Goal: Task Accomplishment & Management: Use online tool/utility

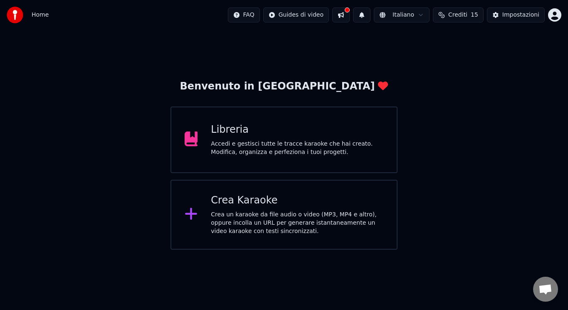
click at [305, 188] on div "Crea Karaoke Crea un karaoke da file audio o video (MP3, MP4 e altro), oppure i…" at bounding box center [284, 215] width 227 height 70
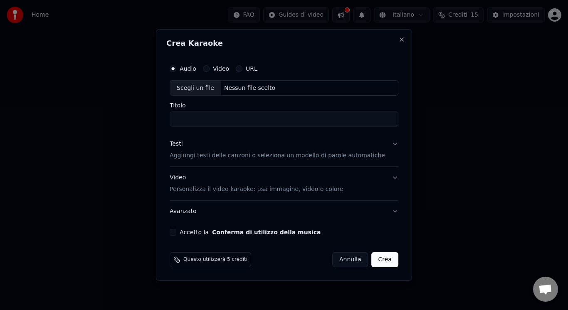
click at [199, 84] on div "Scegli un file" at bounding box center [195, 88] width 51 height 15
click at [205, 119] on input "**********" at bounding box center [284, 119] width 229 height 15
drag, startPoint x: 327, startPoint y: 124, endPoint x: 239, endPoint y: 119, distance: 88.7
click at [239, 119] on input "**********" at bounding box center [284, 119] width 229 height 15
type input "**********"
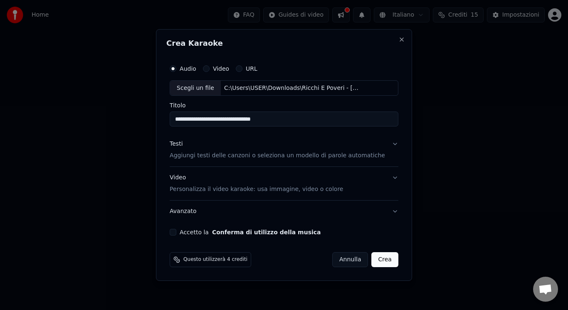
click at [176, 230] on button "Accetto la Conferma di utilizzo della musica" at bounding box center [173, 232] width 7 height 7
click at [213, 176] on div "Video Personalizza il video karaoke: usa immagine, video o colore" at bounding box center [256, 184] width 173 height 20
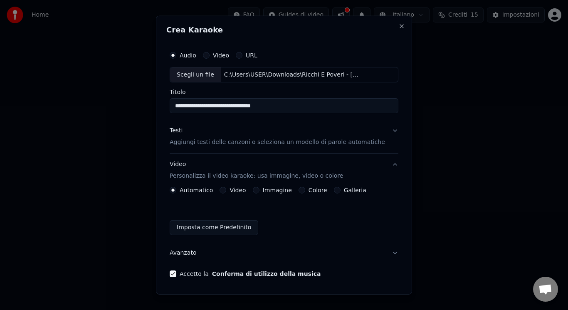
click at [225, 191] on button "Video" at bounding box center [223, 190] width 7 height 7
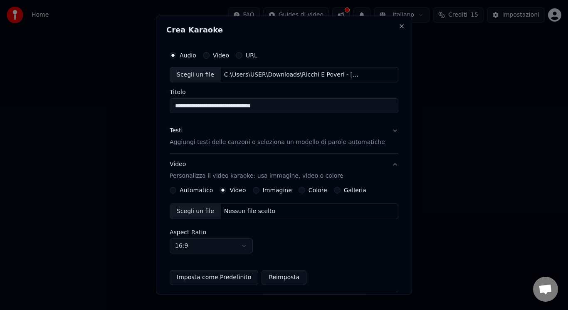
click at [193, 207] on div "Scegli un file" at bounding box center [195, 211] width 51 height 15
click at [207, 210] on div "Scegli un file" at bounding box center [195, 211] width 51 height 15
click at [226, 142] on p "Aggiungi testi delle canzoni o seleziona un modello di parole automatiche" at bounding box center [278, 142] width 216 height 8
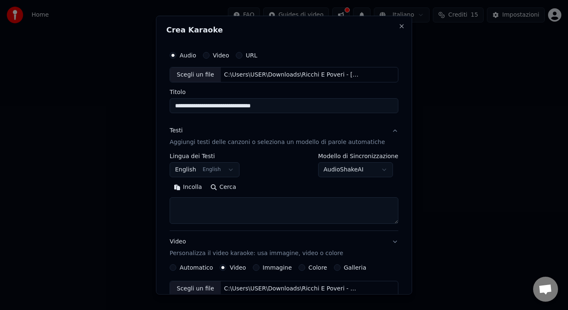
click at [205, 168] on button "English English" at bounding box center [205, 169] width 70 height 15
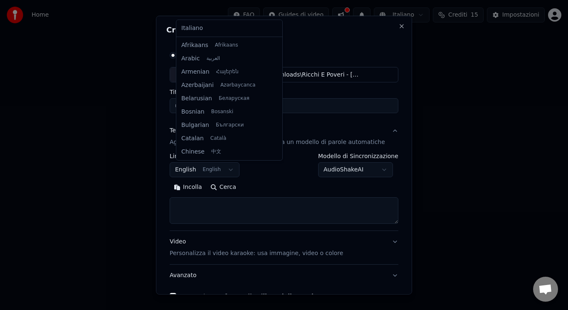
scroll to position [67, 0]
select select "**"
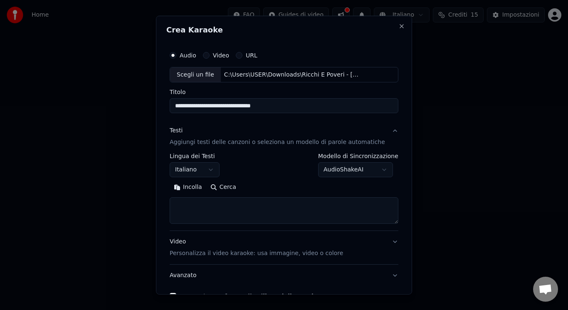
click at [224, 214] on textarea at bounding box center [284, 210] width 229 height 27
click at [200, 184] on button "Incolla" at bounding box center [188, 187] width 37 height 13
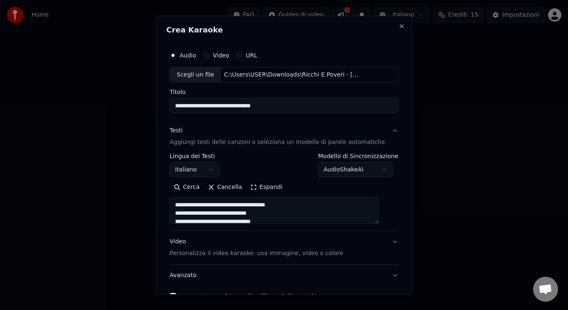
click at [265, 185] on button "Espandi" at bounding box center [266, 187] width 40 height 13
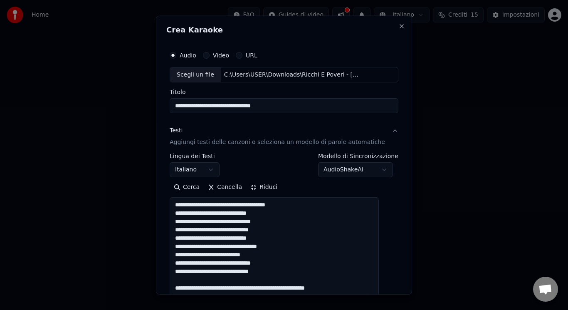
drag, startPoint x: 297, startPoint y: 201, endPoint x: 128, endPoint y: 203, distance: 168.5
click at [128, 203] on body "**********" at bounding box center [284, 125] width 568 height 250
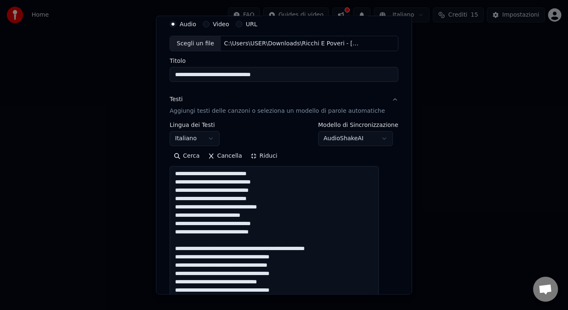
scroll to position [73, 0]
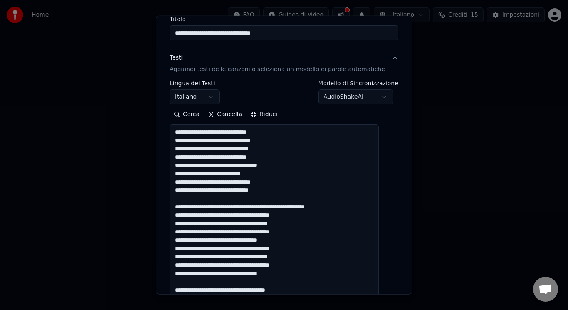
drag, startPoint x: 359, startPoint y: 204, endPoint x: 340, endPoint y: 198, distance: 20.9
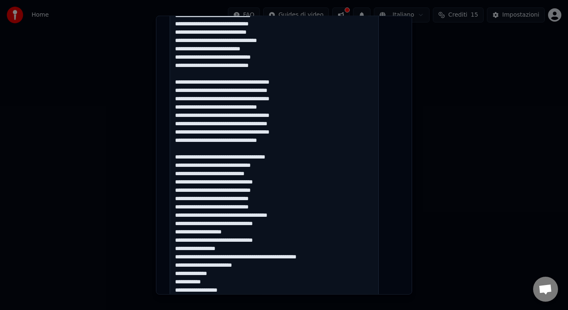
scroll to position [223, 0]
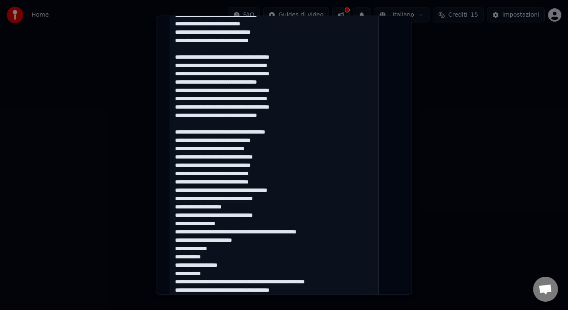
drag, startPoint x: 311, startPoint y: 132, endPoint x: 287, endPoint y: 121, distance: 26.7
click at [287, 121] on textarea at bounding box center [274, 182] width 209 height 414
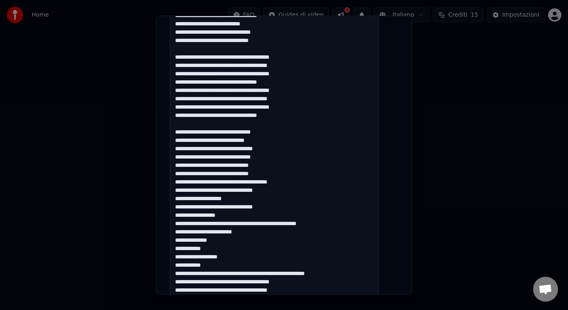
drag, startPoint x: 180, startPoint y: 200, endPoint x: 363, endPoint y: 273, distance: 196.5
click at [363, 273] on textarea at bounding box center [274, 182] width 209 height 414
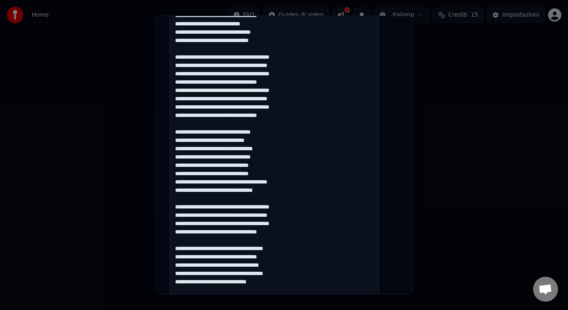
drag, startPoint x: 317, startPoint y: 245, endPoint x: 295, endPoint y: 238, distance: 22.9
click at [295, 238] on textarea at bounding box center [274, 182] width 209 height 414
type textarea "**********"
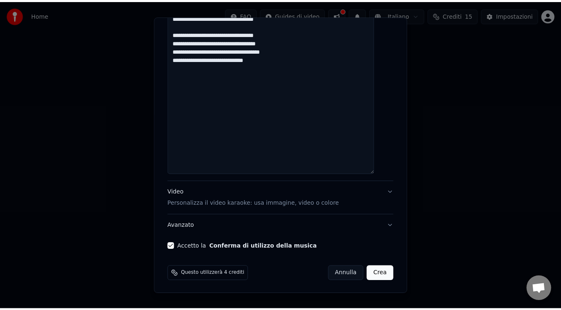
scroll to position [438, 0]
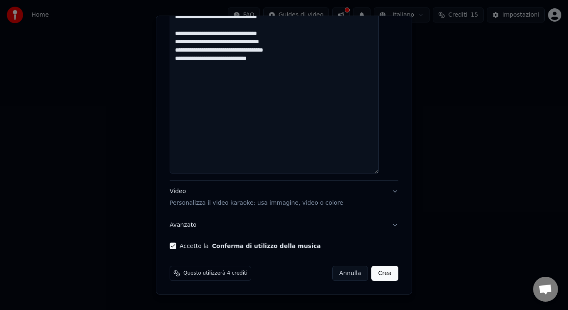
click at [380, 271] on button "Crea" at bounding box center [385, 273] width 27 height 15
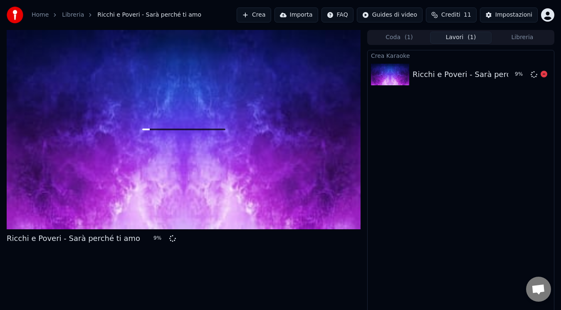
click at [421, 79] on div "Ricchi e Poveri - Sarà perché ti amo" at bounding box center [480, 75] width 134 height 12
click at [414, 33] on button "Coda ( 1 )" at bounding box center [400, 38] width 62 height 12
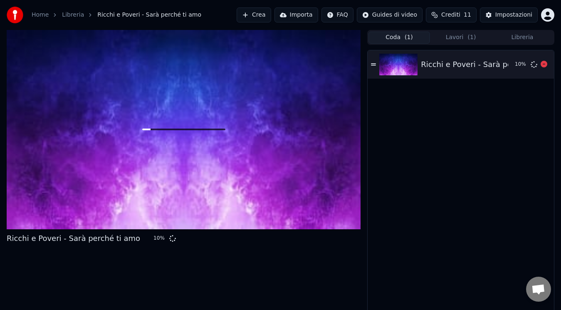
click at [373, 65] on icon at bounding box center [373, 64] width 5 height 2
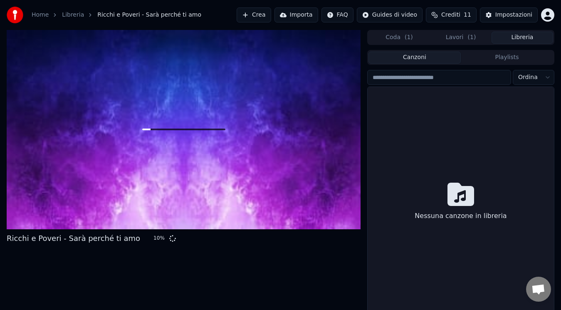
click at [509, 34] on button "Libreria" at bounding box center [523, 38] width 62 height 12
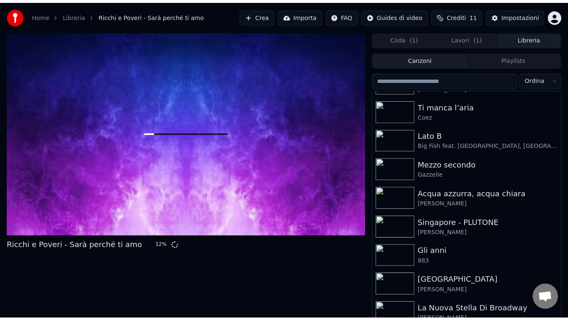
scroll to position [956, 0]
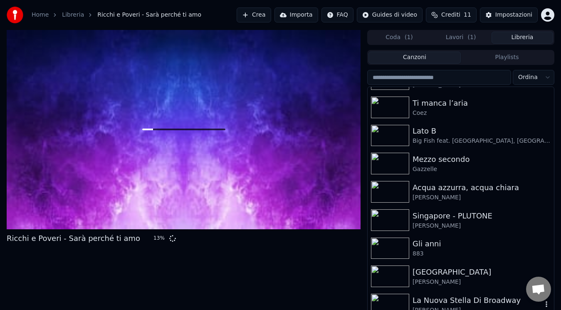
click at [480, 301] on div "La Nuova Stella Di Broadway" at bounding box center [478, 301] width 130 height 12
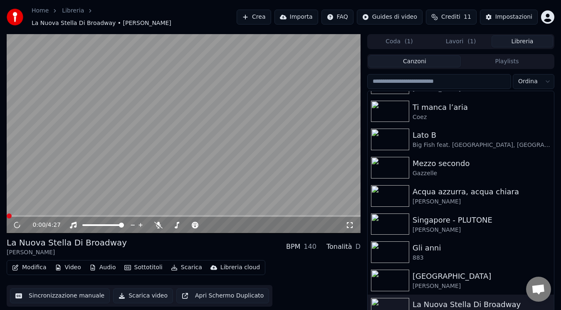
click at [349, 223] on icon at bounding box center [350, 225] width 8 height 7
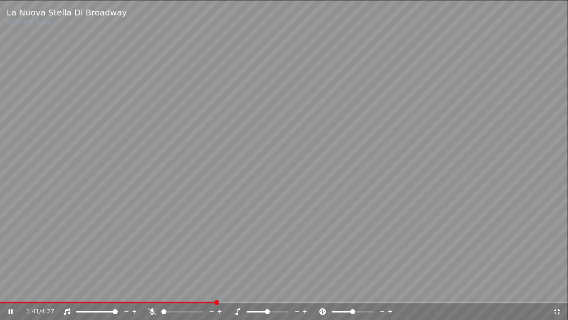
click at [258, 119] on video at bounding box center [284, 160] width 568 height 320
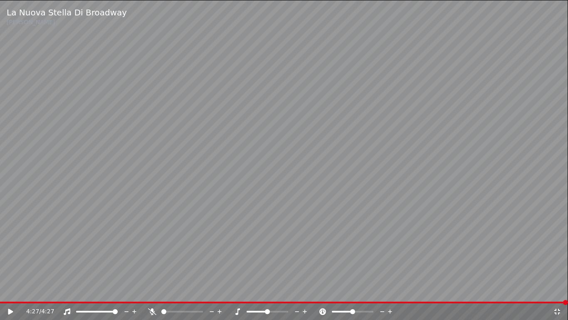
click at [558, 310] on icon at bounding box center [557, 311] width 8 height 7
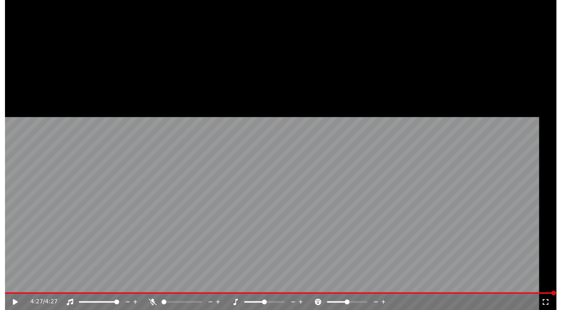
scroll to position [956, 0]
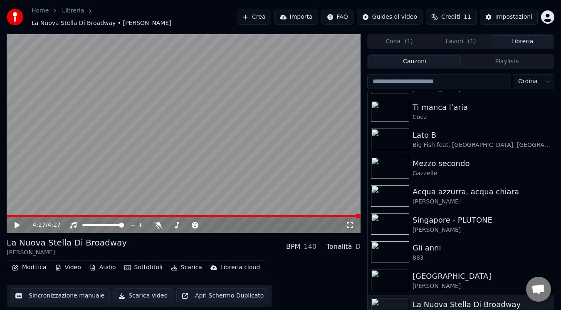
click at [455, 41] on button "Lavori ( 1 )" at bounding box center [461, 41] width 62 height 12
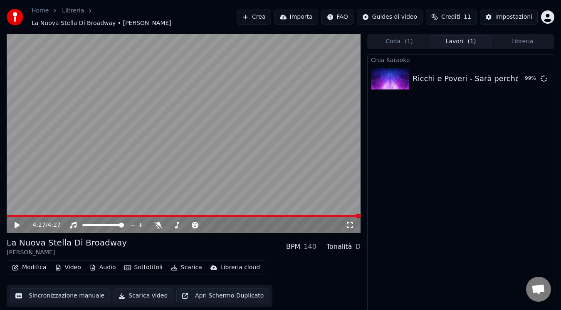
click at [511, 37] on button "Libreria" at bounding box center [523, 41] width 62 height 12
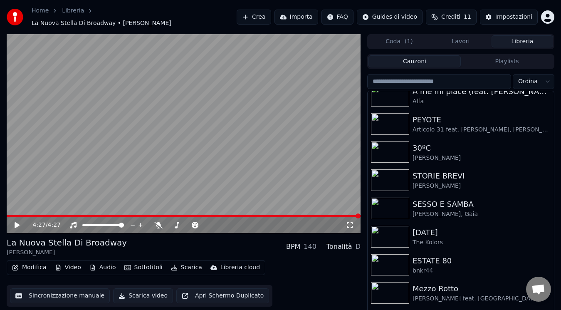
scroll to position [214, 0]
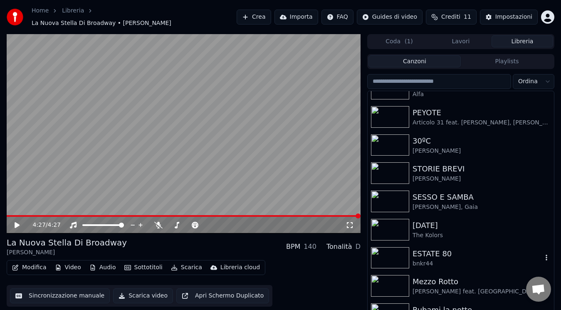
click at [466, 250] on div "ESTATE 80" at bounding box center [478, 254] width 130 height 12
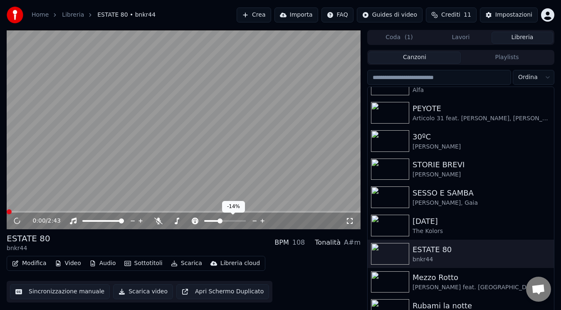
click at [219, 221] on span at bounding box center [211, 221] width 15 height 2
click at [219, 221] on span at bounding box center [220, 220] width 5 height 5
click at [253, 221] on icon at bounding box center [255, 221] width 8 height 8
click at [235, 220] on icon at bounding box center [237, 221] width 8 height 8
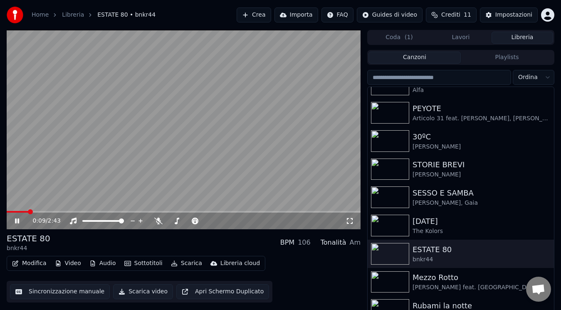
click at [351, 219] on icon at bounding box center [350, 221] width 8 height 7
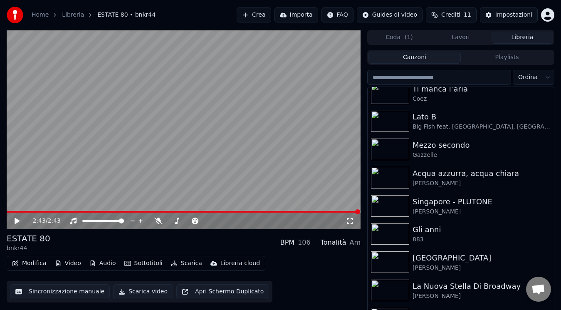
scroll to position [984, 0]
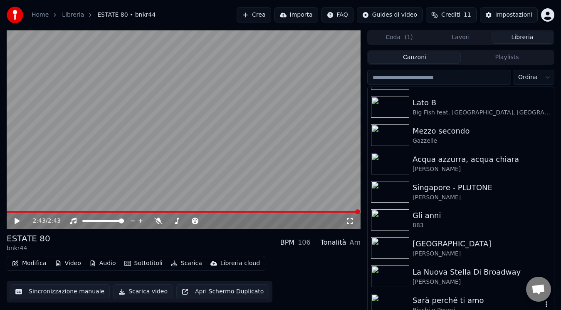
click at [493, 301] on div "Sarà perché ti amo" at bounding box center [478, 301] width 130 height 12
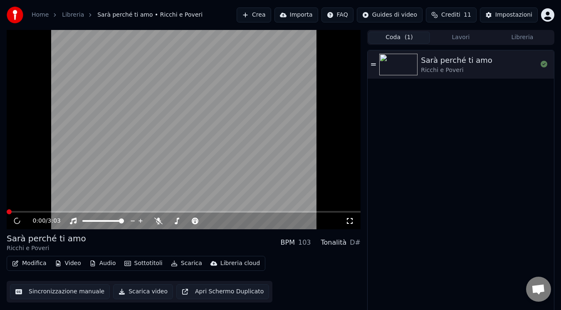
click at [404, 35] on button "Coda ( 1 )" at bounding box center [400, 38] width 62 height 12
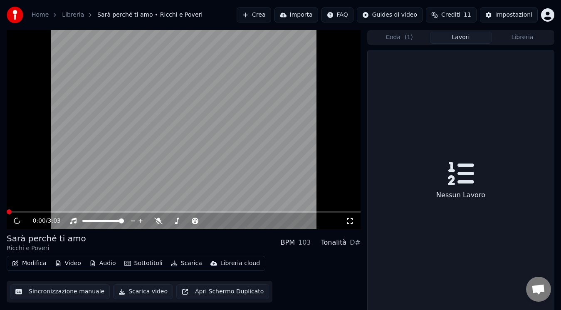
click at [462, 40] on button "Lavori" at bounding box center [461, 38] width 62 height 12
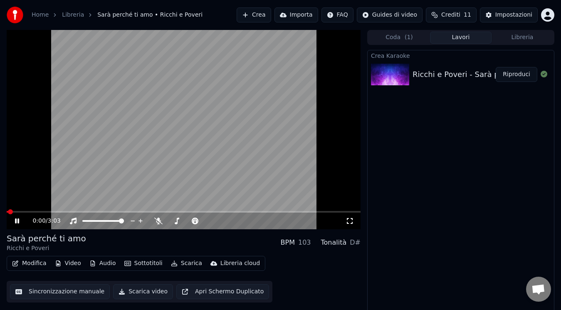
click at [145, 290] on button "Scarica video" at bounding box center [143, 291] width 60 height 15
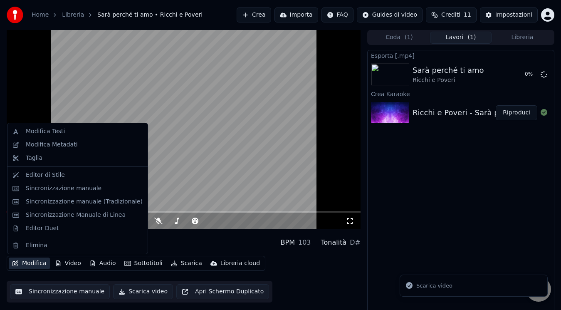
click at [38, 264] on button "Modifica" at bounding box center [29, 264] width 41 height 12
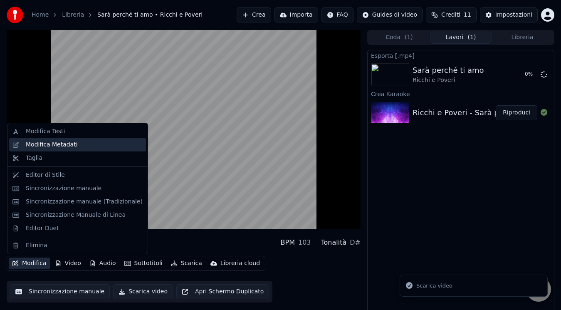
click at [67, 146] on div "Modifica Metadati" at bounding box center [52, 145] width 52 height 8
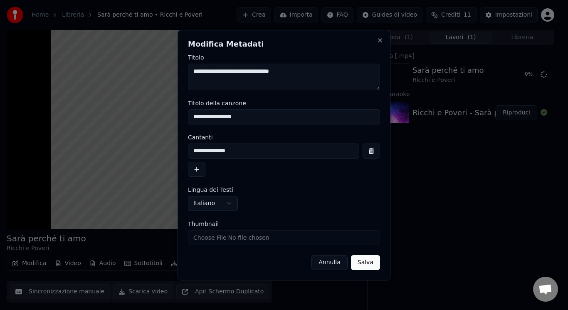
click at [374, 45] on h2 "Modifica Metadati" at bounding box center [284, 43] width 192 height 7
click at [377, 43] on button "Close" at bounding box center [380, 40] width 7 height 7
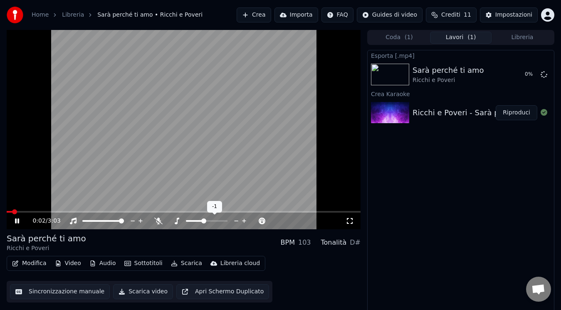
click at [244, 221] on icon at bounding box center [244, 221] width 4 height 4
click at [261, 220] on icon at bounding box center [263, 221] width 8 height 8
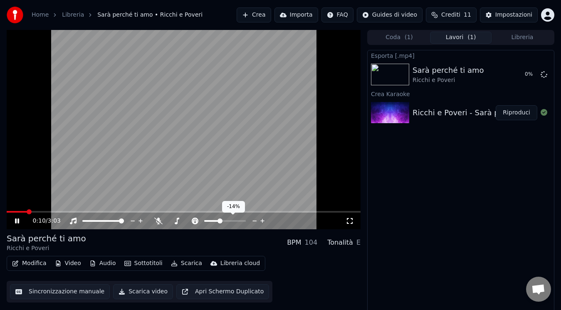
click at [261, 220] on icon at bounding box center [263, 221] width 8 height 8
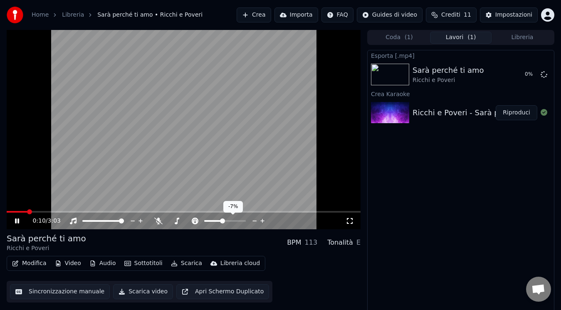
click at [261, 220] on icon at bounding box center [263, 221] width 8 height 8
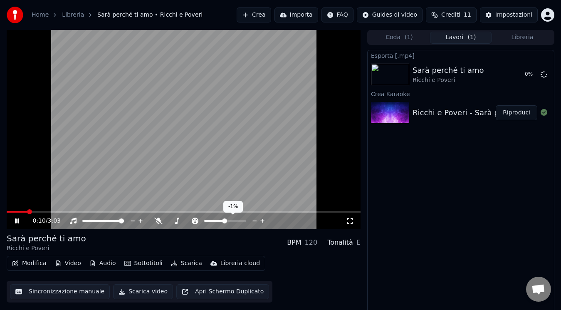
click at [261, 220] on icon at bounding box center [263, 221] width 8 height 8
click at [27, 211] on div "0:10 / 3:03" at bounding box center [184, 220] width 354 height 18
click at [27, 211] on span at bounding box center [29, 211] width 5 height 5
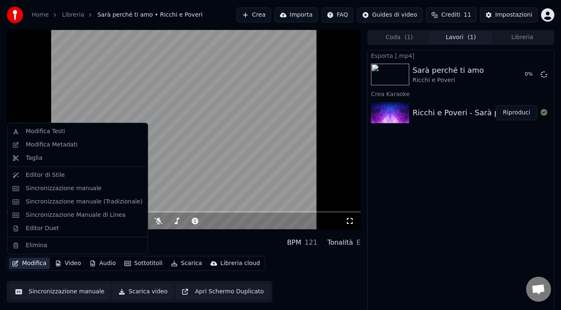
click at [21, 260] on button "Modifica" at bounding box center [29, 264] width 41 height 12
click at [51, 144] on div "Modifica Metadati" at bounding box center [52, 145] width 52 height 8
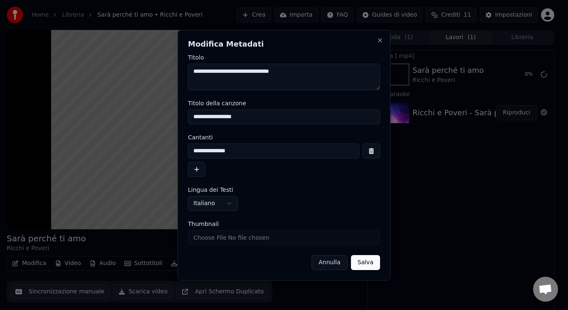
click at [205, 233] on input "Thumbnail" at bounding box center [284, 237] width 192 height 15
type input "**********"
click at [363, 260] on button "Salva" at bounding box center [365, 262] width 29 height 15
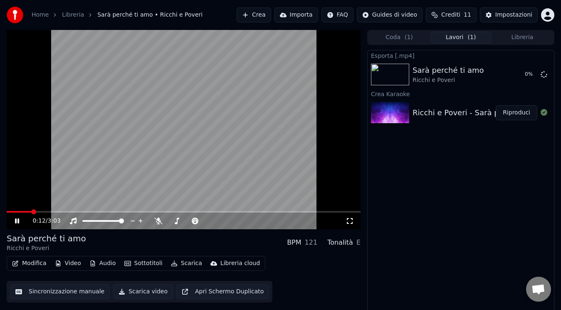
click at [518, 33] on button "Libreria" at bounding box center [523, 38] width 62 height 12
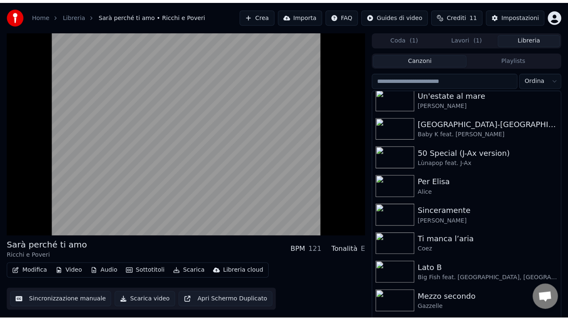
scroll to position [984, 0]
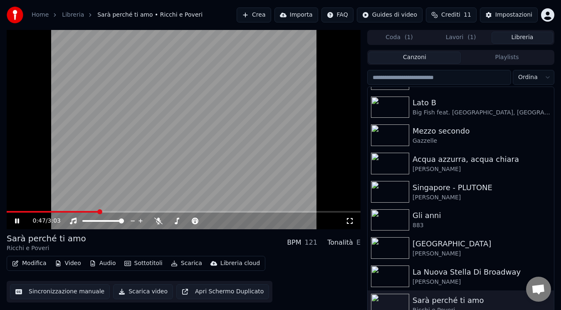
click at [347, 224] on icon at bounding box center [350, 221] width 8 height 7
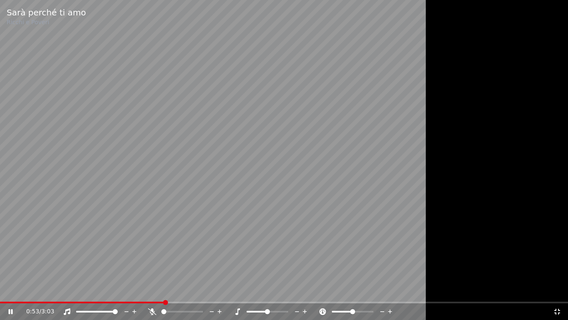
click at [559, 310] on icon at bounding box center [558, 311] width 6 height 6
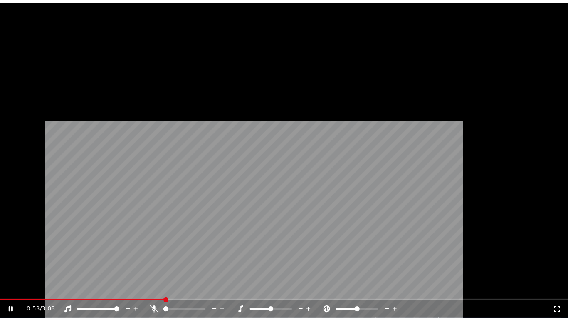
scroll to position [984, 0]
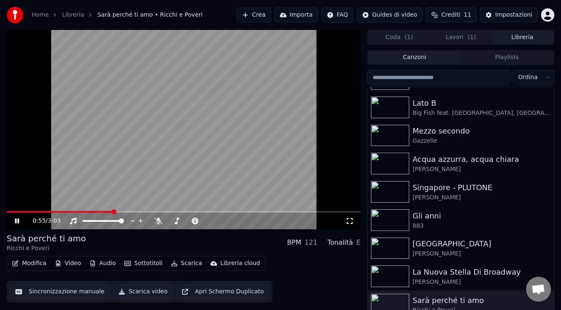
click at [351, 218] on icon at bounding box center [350, 221] width 8 height 7
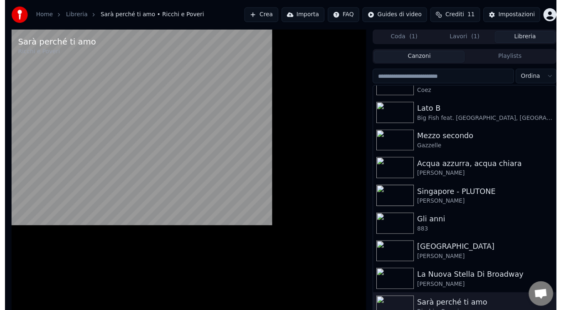
scroll to position [977, 0]
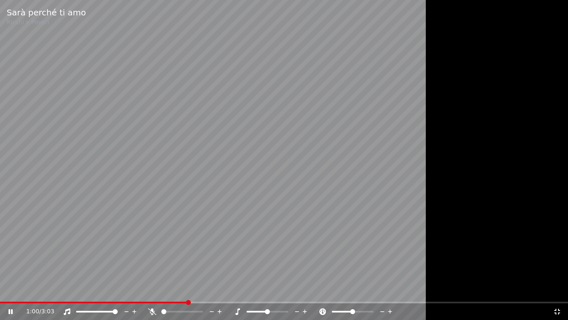
click at [555, 310] on icon at bounding box center [558, 311] width 6 height 6
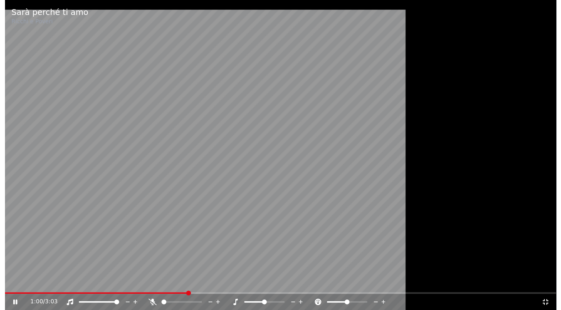
scroll to position [984, 0]
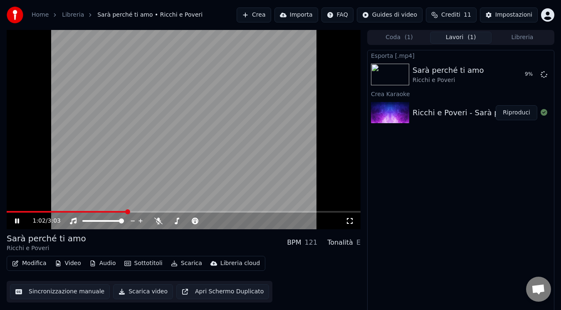
click at [466, 41] on button "Lavori ( 1 )" at bounding box center [461, 38] width 62 height 12
click at [535, 35] on button "Libreria" at bounding box center [523, 38] width 62 height 12
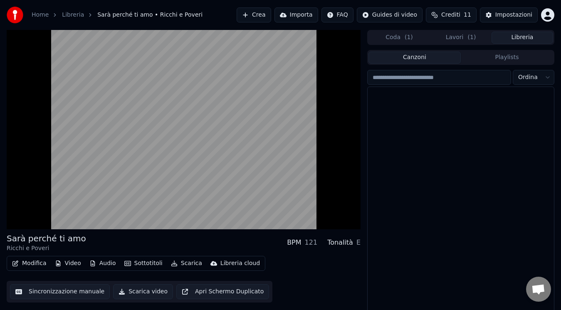
scroll to position [0, 0]
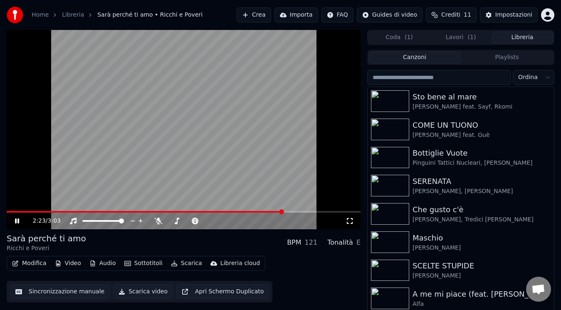
drag, startPoint x: 193, startPoint y: 115, endPoint x: 280, endPoint y: 264, distance: 172.5
click at [280, 264] on div "2:23 / 3:03 Sarà perché ti amo Ricchi e Poveri BPM 121 Tonalità E Modifica Vide…" at bounding box center [184, 174] width 354 height 289
click at [280, 264] on div "Modifica Video Audio Sottotitoli Scarica Libreria cloud Sincronizzazione manual…" at bounding box center [184, 279] width 354 height 47
click at [446, 42] on button "Lavori ( 1 )" at bounding box center [461, 38] width 62 height 12
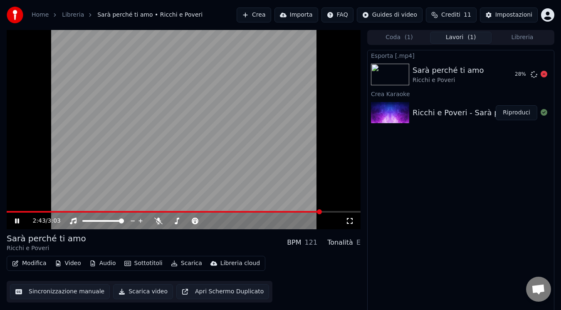
click at [388, 51] on div "Esporta [.mp4]" at bounding box center [461, 55] width 186 height 10
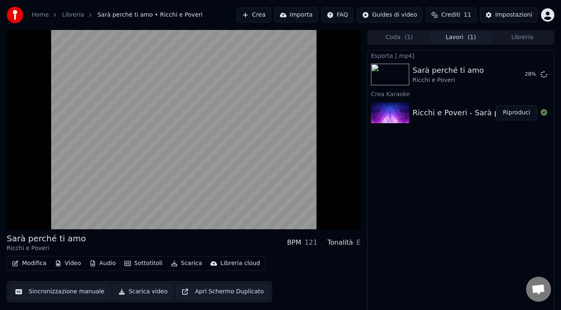
click at [388, 44] on div "Coda ( 1 ) Lavori ( 1 ) Libreria" at bounding box center [460, 37] width 187 height 15
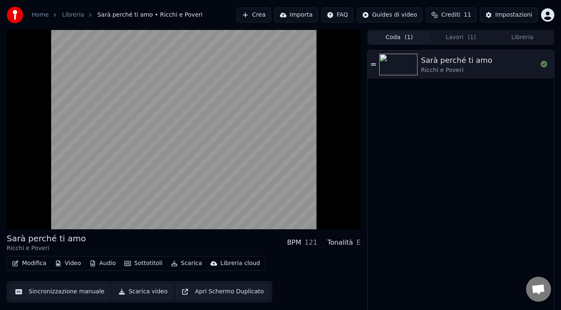
click at [392, 40] on button "Coda ( 1 )" at bounding box center [400, 38] width 62 height 12
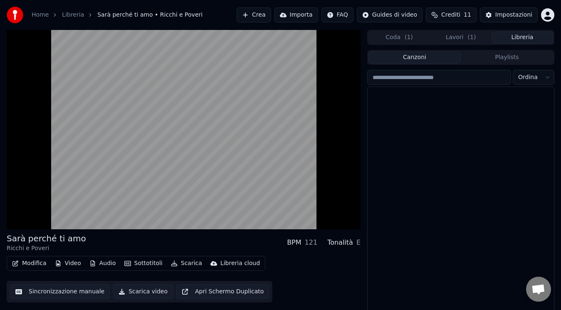
click at [537, 35] on button "Libreria" at bounding box center [523, 38] width 62 height 12
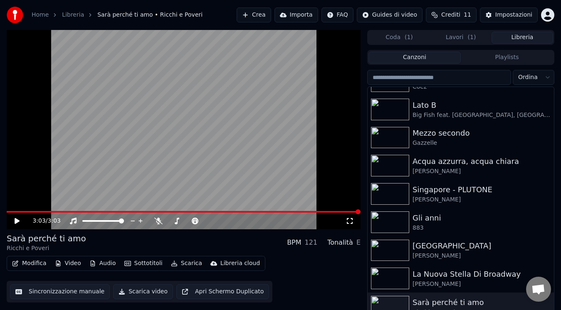
scroll to position [984, 0]
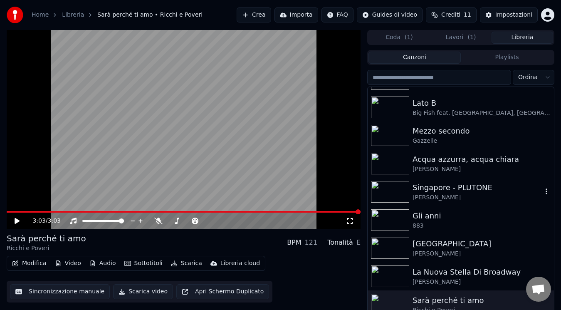
click at [482, 193] on div "[PERSON_NAME]" at bounding box center [478, 197] width 130 height 8
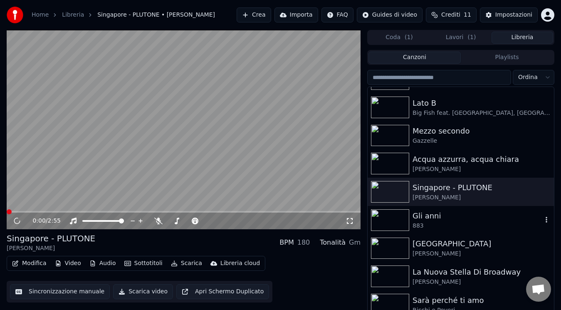
click at [412, 220] on div at bounding box center [392, 220] width 42 height 22
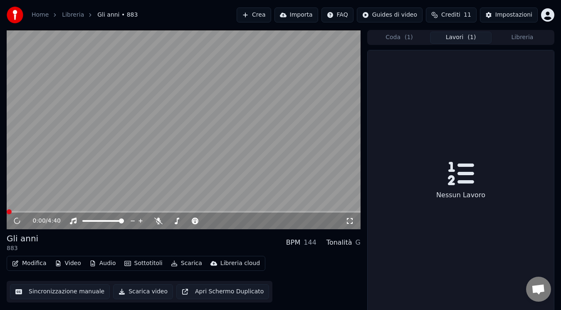
click at [464, 34] on button "Lavori ( 1 )" at bounding box center [461, 38] width 62 height 12
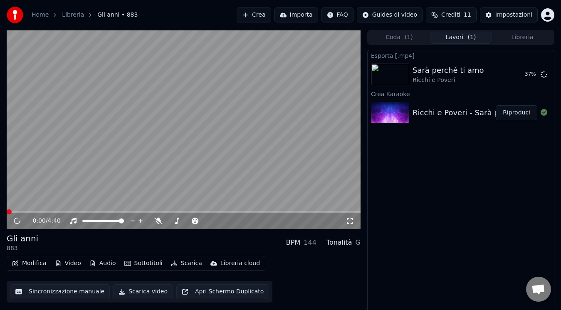
click at [348, 221] on icon at bounding box center [350, 221] width 8 height 7
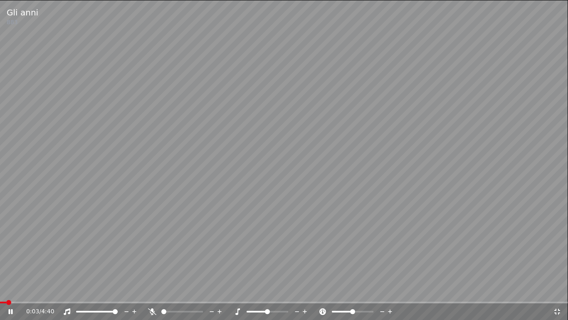
click at [12, 310] on div "0:03 / 4:40" at bounding box center [284, 311] width 562 height 8
click at [10, 310] on icon at bounding box center [17, 311] width 20 height 7
click at [8, 301] on span at bounding box center [10, 302] width 5 height 5
click at [10, 310] on icon at bounding box center [10, 311] width 5 height 6
click at [10, 310] on icon at bounding box center [11, 311] width 4 height 5
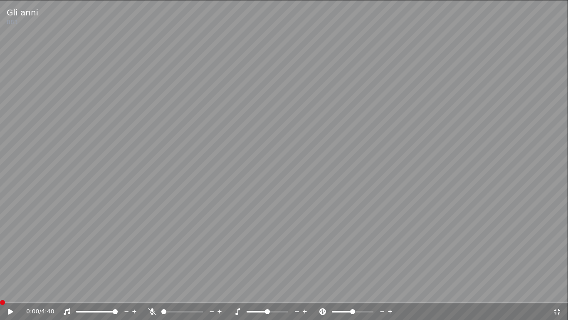
click at [0, 300] on span at bounding box center [2, 302] width 5 height 5
click at [10, 310] on icon at bounding box center [10, 311] width 5 height 6
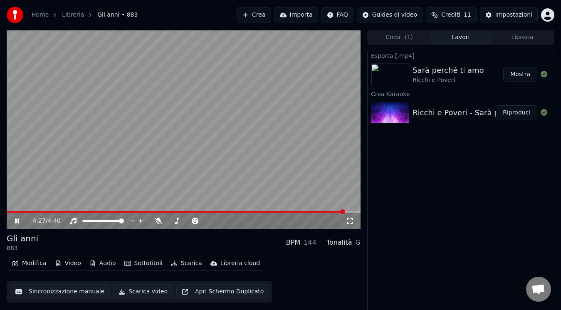
click at [521, 76] on button "Mostra" at bounding box center [520, 74] width 34 height 15
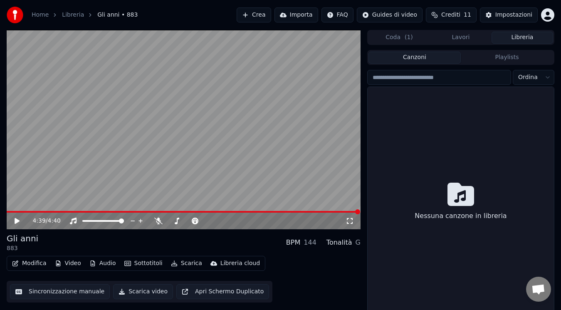
click at [519, 38] on button "Libreria" at bounding box center [523, 38] width 62 height 12
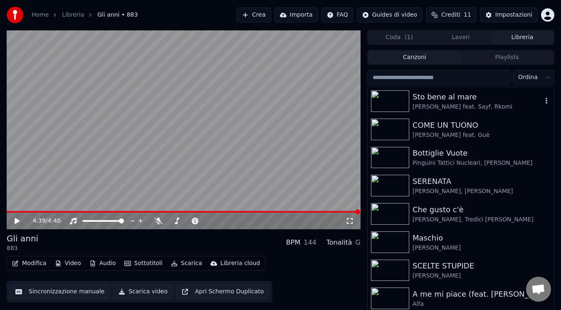
click at [505, 99] on div "Sto bene al mare" at bounding box center [478, 97] width 130 height 12
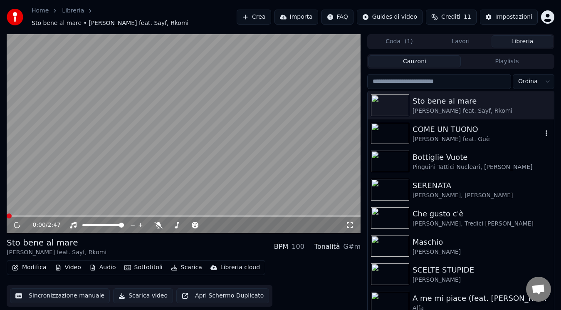
click at [416, 138] on div "[PERSON_NAME] feat. Guè" at bounding box center [478, 139] width 130 height 8
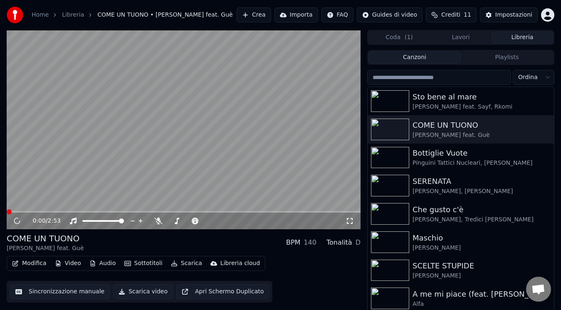
click at [22, 220] on div "0:00 / 2:53" at bounding box center [183, 221] width 347 height 8
click at [17, 220] on icon at bounding box center [17, 220] width 8 height 7
click at [13, 216] on div "0:07 / 2:53" at bounding box center [184, 129] width 354 height 199
drag, startPoint x: 38, startPoint y: 215, endPoint x: 13, endPoint y: 214, distance: 24.6
click at [13, 214] on div "0:14 / 2:53" at bounding box center [184, 221] width 354 height 17
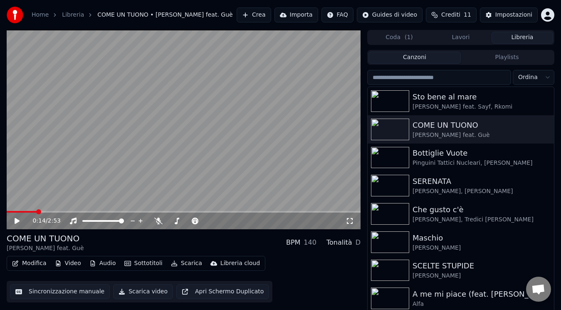
scroll to position [47, 0]
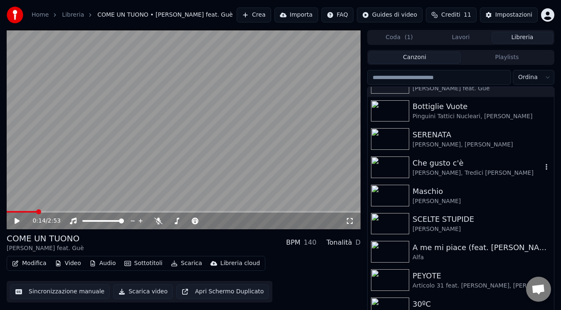
click at [477, 172] on div "[PERSON_NAME], Tredici [PERSON_NAME]" at bounding box center [478, 173] width 130 height 8
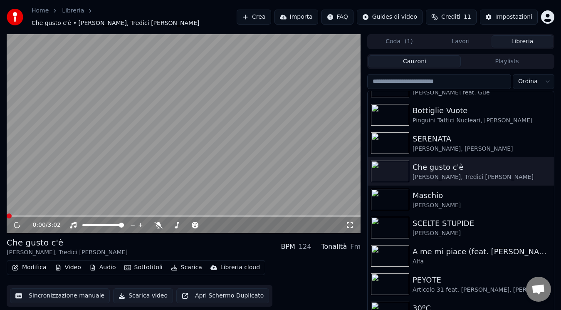
click at [352, 222] on icon at bounding box center [350, 225] width 8 height 7
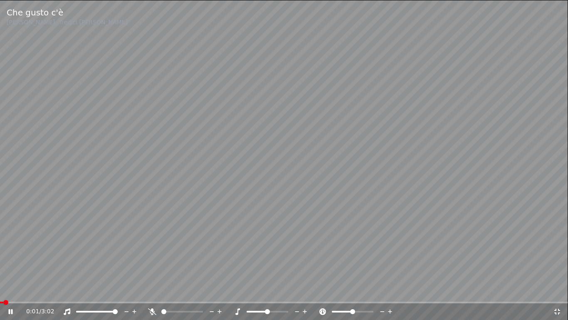
click at [6, 302] on div "0:01 / 3:02" at bounding box center [284, 310] width 568 height 18
click at [0, 304] on span at bounding box center [2, 302] width 5 height 5
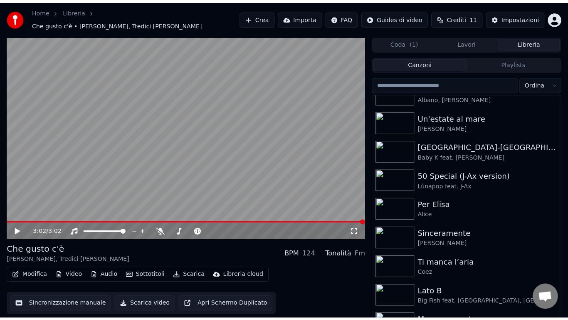
scroll to position [800, 0]
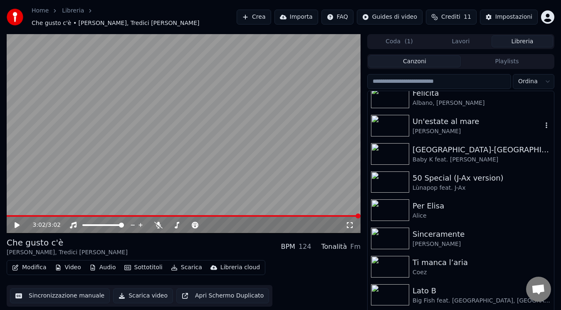
click at [512, 122] on div "Un'estate al mare" at bounding box center [478, 122] width 130 height 12
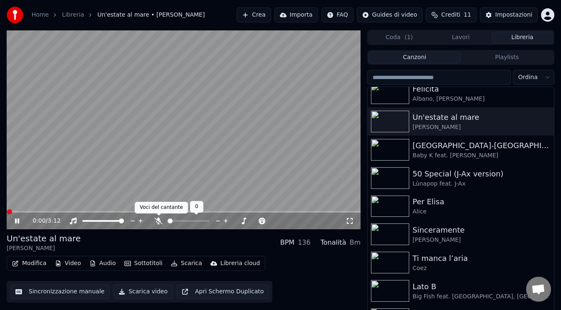
click at [155, 219] on icon at bounding box center [158, 221] width 8 height 7
click at [11, 210] on span at bounding box center [13, 211] width 5 height 5
click at [348, 223] on icon at bounding box center [350, 221] width 6 height 6
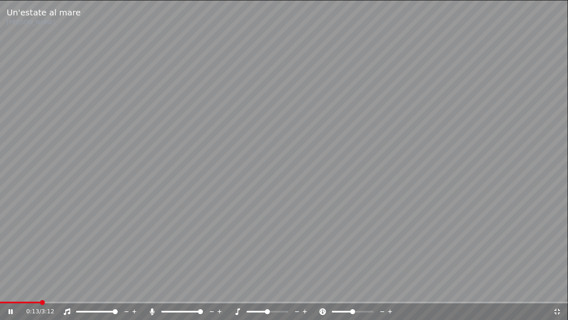
click at [151, 310] on icon at bounding box center [152, 311] width 5 height 7
click at [12, 310] on icon at bounding box center [11, 311] width 4 height 5
